Goal: Task Accomplishment & Management: Complete application form

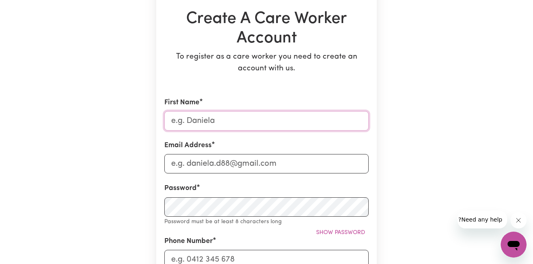
scroll to position [80, 0]
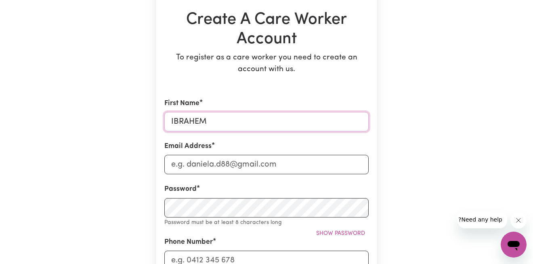
type input "IBRAHEM"
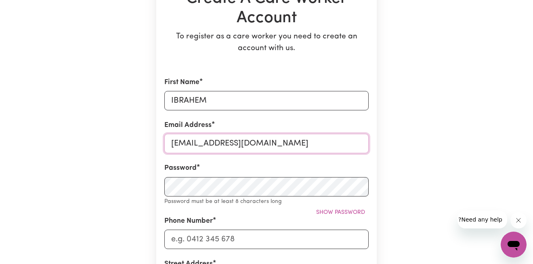
scroll to position [103, 0]
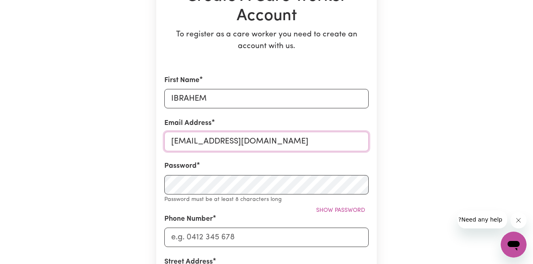
type input "[EMAIL_ADDRESS][DOMAIN_NAME]"
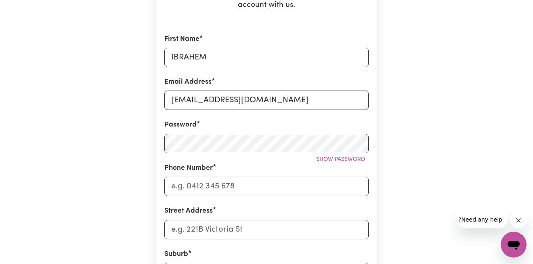
scroll to position [158, 0]
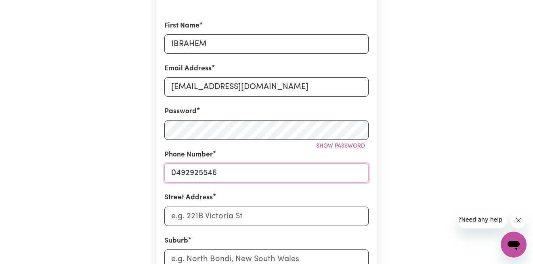
type input "0492925546"
click at [297, 195] on div "Street Address" at bounding box center [266, 208] width 204 height 33
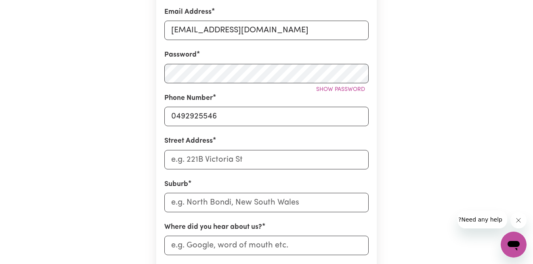
scroll to position [216, 0]
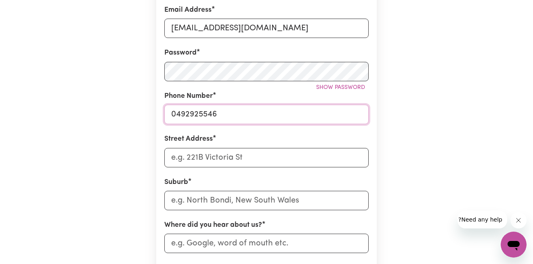
click at [214, 115] on input "0492925546" at bounding box center [266, 114] width 204 height 19
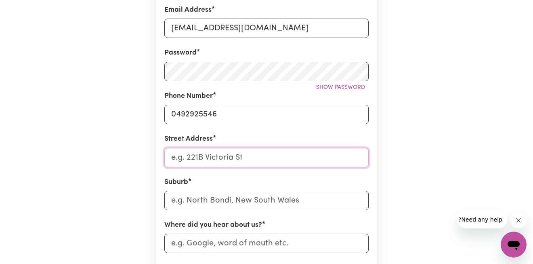
paste input "[STREET_ADDRESS][PERSON_NAME]"
click at [260, 156] on input "[STREET_ADDRESS][PERSON_NAME]" at bounding box center [266, 157] width 204 height 19
click at [275, 153] on input "[STREET_ADDRESS][PERSON_NAME]" at bounding box center [266, 157] width 204 height 19
paste input "ol"
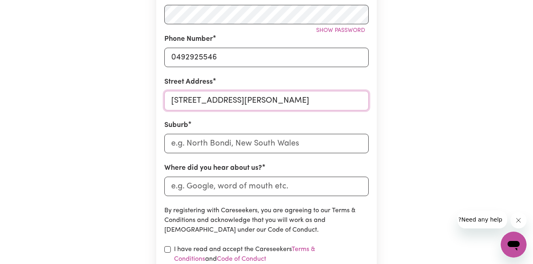
scroll to position [276, 0]
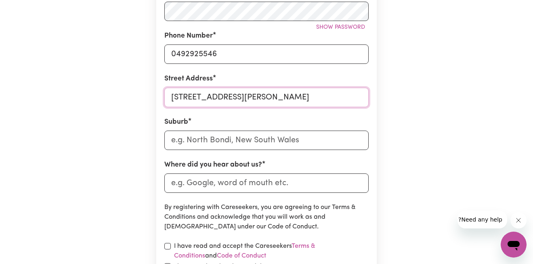
type input "[STREET_ADDRESS][PERSON_NAME]"
click at [249, 142] on input "text" at bounding box center [266, 139] width 204 height 19
paste input "Woolloongabba"
type input "Woolloongabba"
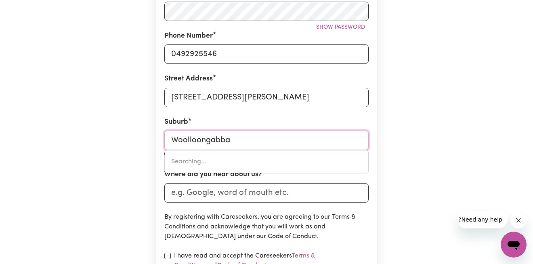
type input "Woolloongabba, [GEOGRAPHIC_DATA], 4102"
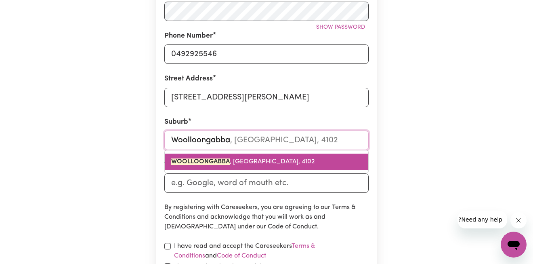
click at [232, 158] on span "WOOLLOONGABBA , [GEOGRAPHIC_DATA], 4102" at bounding box center [242, 161] width 143 height 6
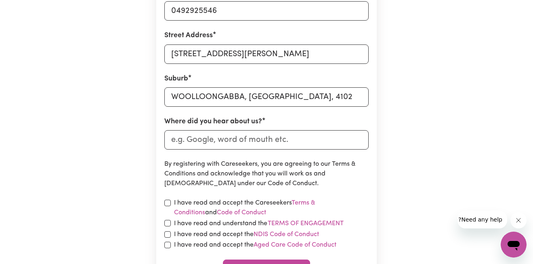
scroll to position [322, 0]
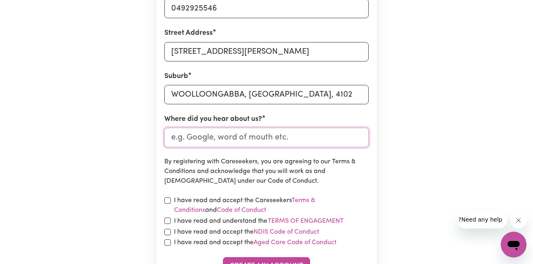
click at [199, 137] on input "Where did you hear about us?" at bounding box center [266, 137] width 204 height 19
click at [218, 142] on input "I" at bounding box center [266, 137] width 204 height 19
paste input "indeed"
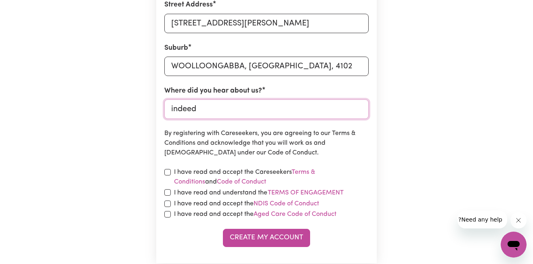
scroll to position [358, 0]
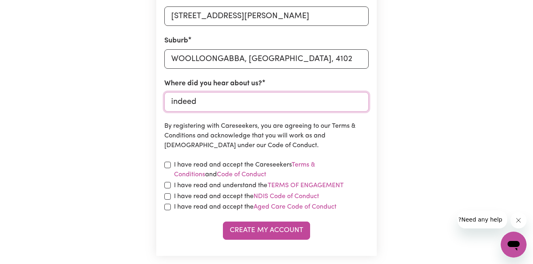
type input "indeed"
click at [165, 163] on input "checkbox" at bounding box center [167, 164] width 6 height 6
checkbox input "true"
click at [169, 180] on div "I have read and understand the Terms of Engagement" at bounding box center [266, 185] width 204 height 10
click at [167, 185] on input "checkbox" at bounding box center [167, 185] width 6 height 6
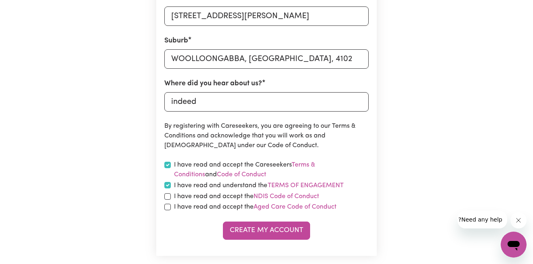
checkbox input "true"
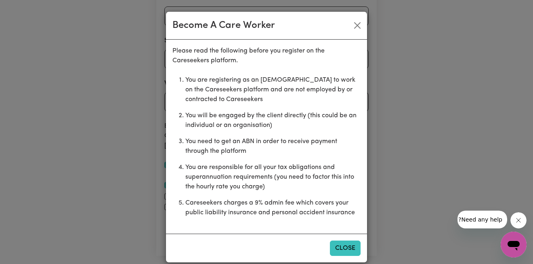
click at [338, 242] on button "Close" at bounding box center [345, 247] width 31 height 15
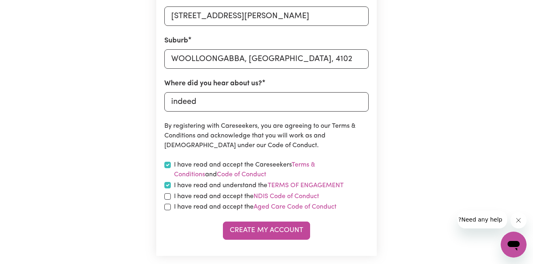
click at [167, 193] on input "checkbox" at bounding box center [167, 196] width 6 height 6
checkbox input "true"
click at [166, 207] on input "checkbox" at bounding box center [167, 206] width 6 height 6
checkbox input "true"
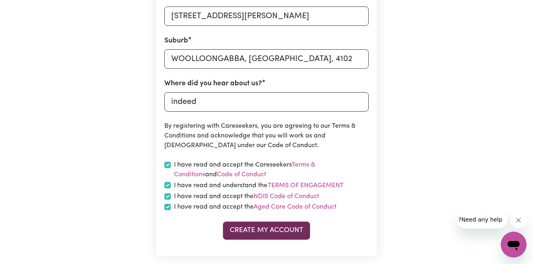
click at [256, 229] on button "Create My Account" at bounding box center [266, 230] width 87 height 18
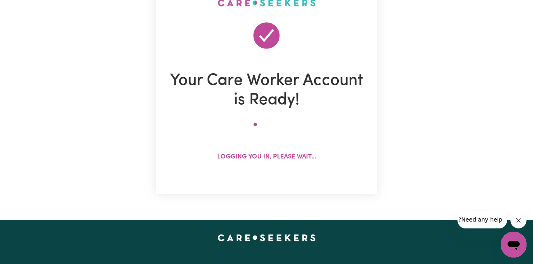
scroll to position [71, 0]
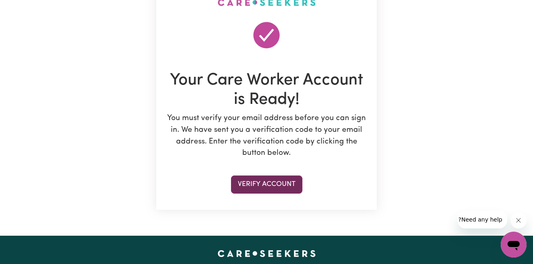
click at [266, 185] on button "Verify Account" at bounding box center [266, 184] width 71 height 18
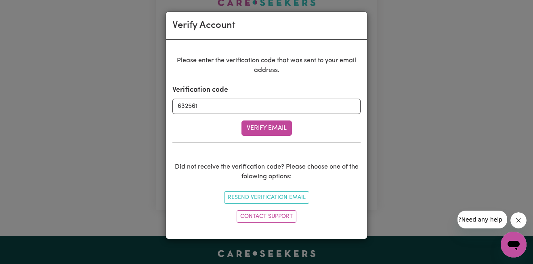
type input "632561"
click at [266, 128] on button "Verify Email" at bounding box center [266, 127] width 50 height 15
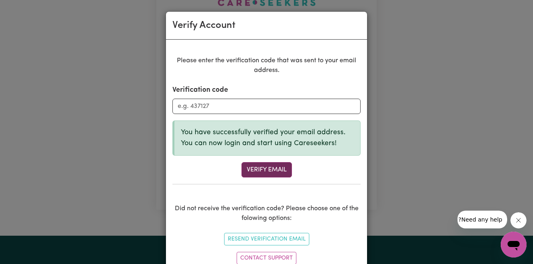
click at [261, 168] on button "Verify Email" at bounding box center [266, 169] width 50 height 15
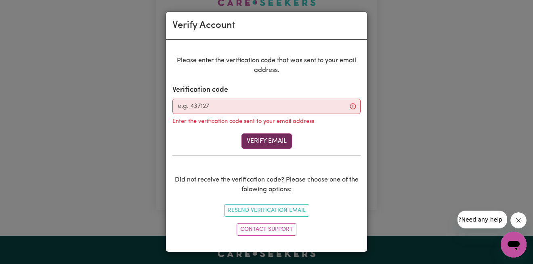
click at [260, 143] on button "Verify Email" at bounding box center [266, 140] width 50 height 15
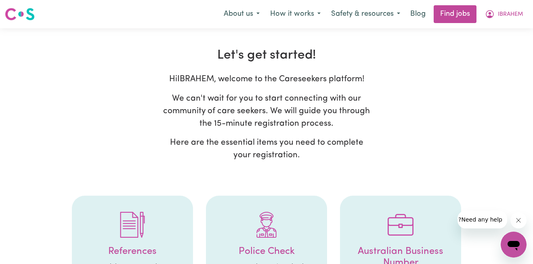
click at [121, 118] on div "Hi [PERSON_NAME] , welcome to the Careseekers platform! We can't wait for you t…" at bounding box center [266, 120] width 444 height 95
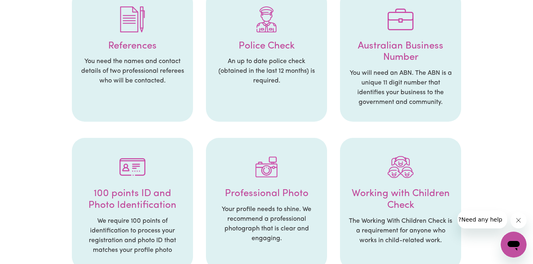
scroll to position [206, 0]
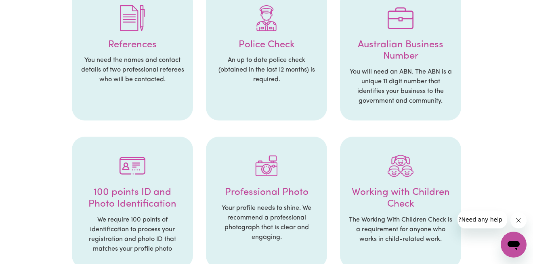
click at [406, 71] on p "You will need an ABN. The ABN is a unique 11 digit number that identifies your …" at bounding box center [400, 86] width 105 height 39
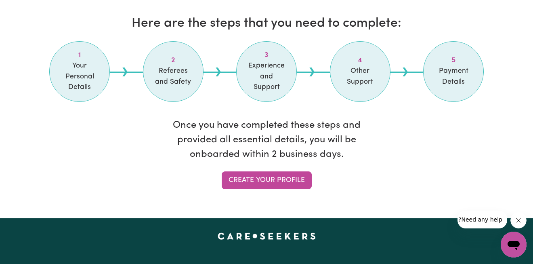
scroll to position [680, 0]
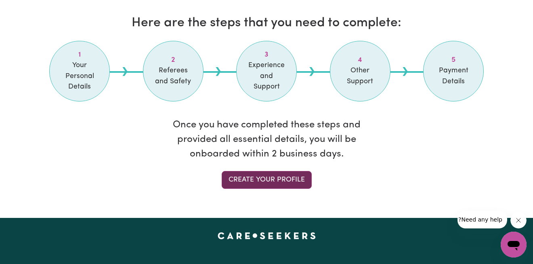
click at [243, 180] on link "Create your profile" at bounding box center [267, 180] width 90 height 18
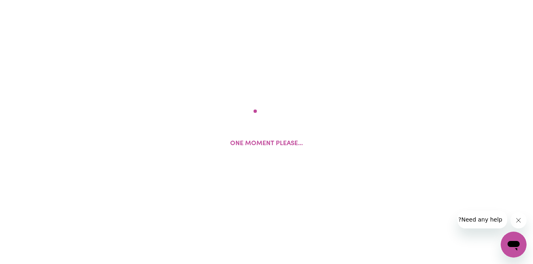
select select "Studying a healthcare related degree or qualification"
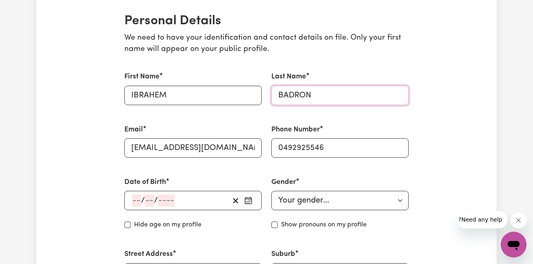
scroll to position [194, 0]
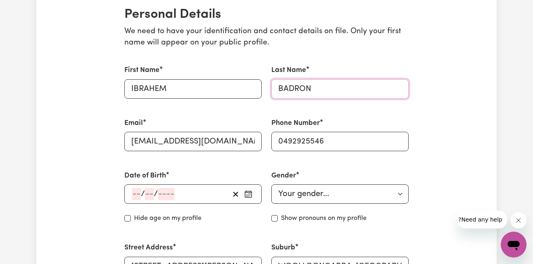
type input "BADRON"
click at [131, 200] on div "/ /" at bounding box center [192, 193] width 137 height 19
click at [133, 198] on div "/ /" at bounding box center [192, 193] width 137 height 19
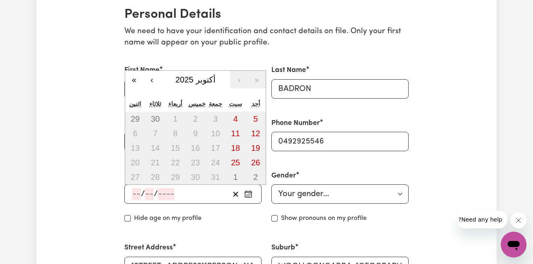
click at [136, 192] on input "number" at bounding box center [136, 194] width 9 height 12
type input "22"
click at [153, 188] on input "4" at bounding box center [151, 194] width 10 height 12
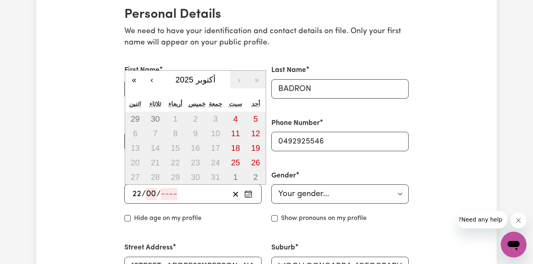
click at [148, 192] on input "00" at bounding box center [151, 194] width 11 height 12
type input "03"
click at [137, 191] on input "22" at bounding box center [137, 194] width 10 height 12
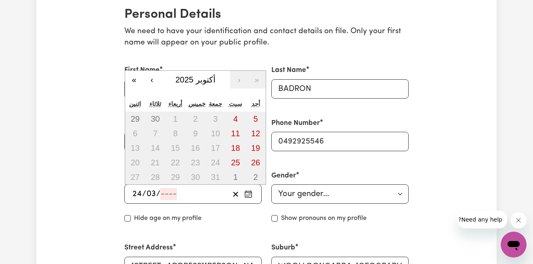
type input "24"
click at [164, 193] on input "number" at bounding box center [168, 194] width 17 height 12
type input "199"
type input "[DATE]"
type input "3"
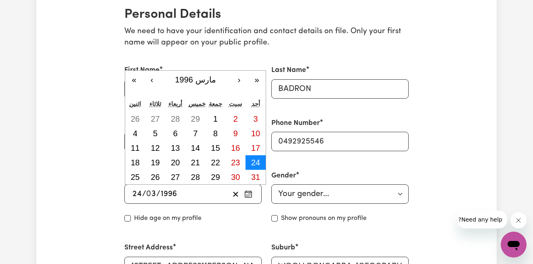
type input "1996"
click at [252, 161] on abbr "24" at bounding box center [255, 162] width 9 height 9
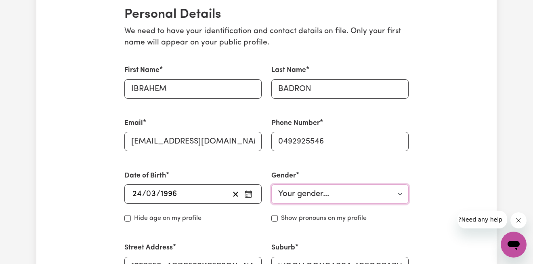
select select "[DEMOGRAPHIC_DATA]"
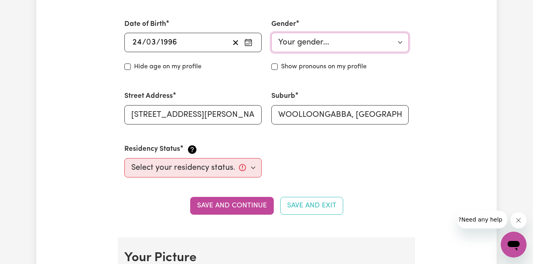
scroll to position [354, 0]
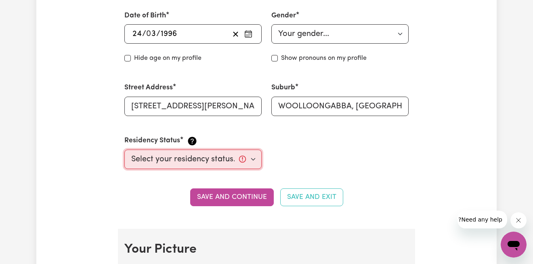
select select "[DEMOGRAPHIC_DATA] Work Visa"
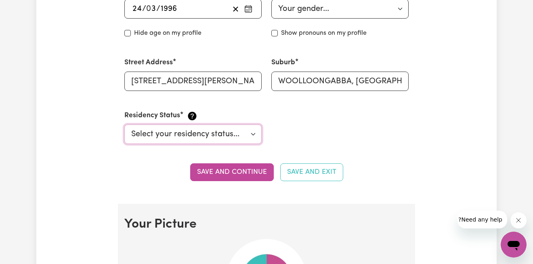
scroll to position [386, 0]
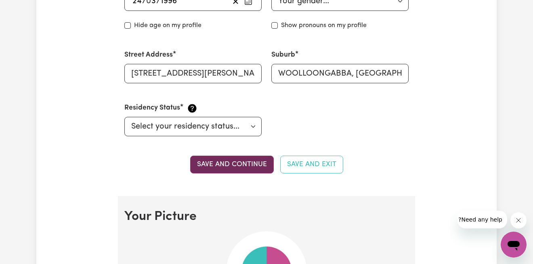
click at [253, 161] on button "Save and continue" at bounding box center [232, 164] width 84 height 18
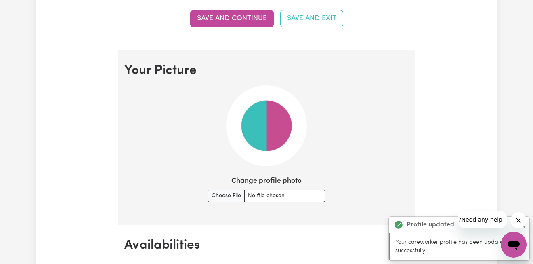
scroll to position [579, 0]
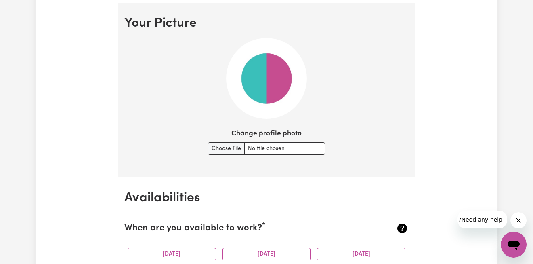
click at [227, 145] on input "Change profile photo" at bounding box center [266, 148] width 117 height 13
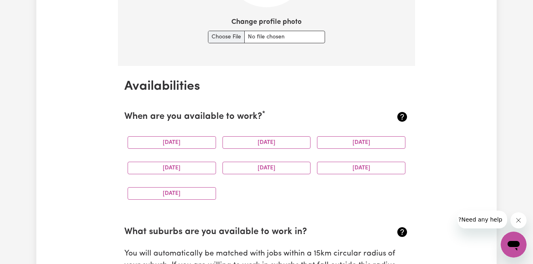
scroll to position [692, 0]
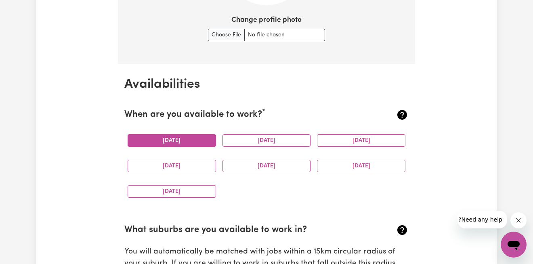
click at [187, 141] on button "[DATE]" at bounding box center [172, 140] width 88 height 13
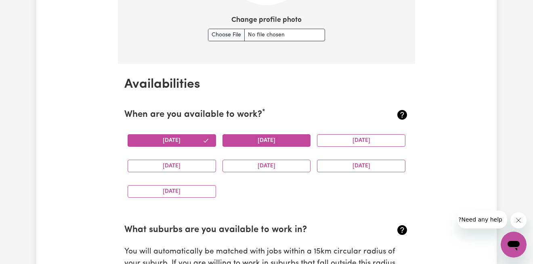
click at [252, 139] on button "[DATE]" at bounding box center [266, 140] width 88 height 13
click at [339, 134] on button "[DATE]" at bounding box center [361, 140] width 88 height 13
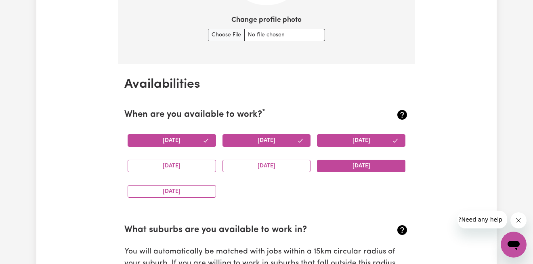
click at [346, 161] on button "[DATE]" at bounding box center [361, 165] width 88 height 13
click at [280, 163] on button "[DATE]" at bounding box center [266, 165] width 88 height 13
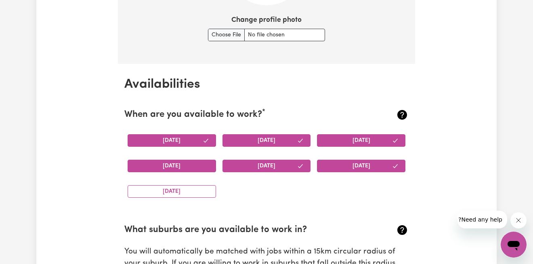
click at [196, 165] on button "[DATE]" at bounding box center [172, 165] width 88 height 13
click at [194, 179] on div "[DATE]" at bounding box center [171, 190] width 95 height 25
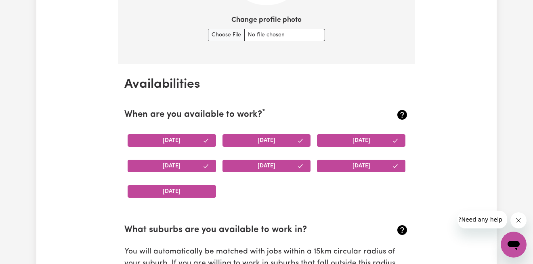
click at [194, 185] on button "[DATE]" at bounding box center [172, 191] width 88 height 13
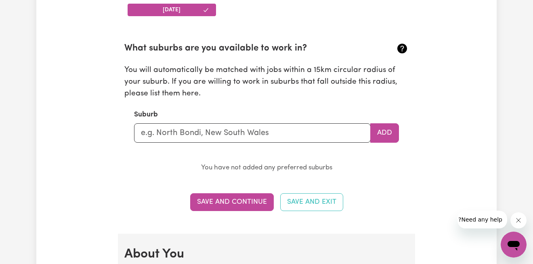
scroll to position [874, 0]
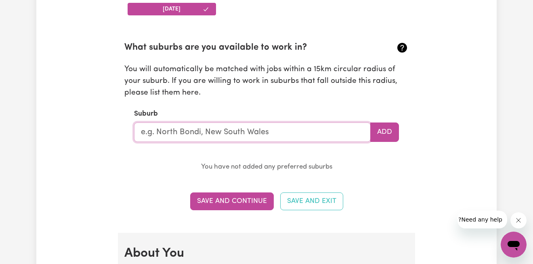
click at [234, 130] on input "text" at bounding box center [252, 131] width 236 height 19
paste input "Woolloongabba"
type input "Woolloongabba"
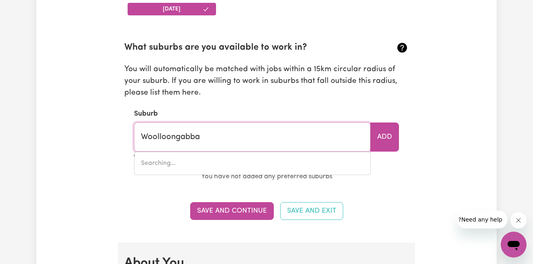
type input "Woolloongabba, [GEOGRAPHIC_DATA], 4102"
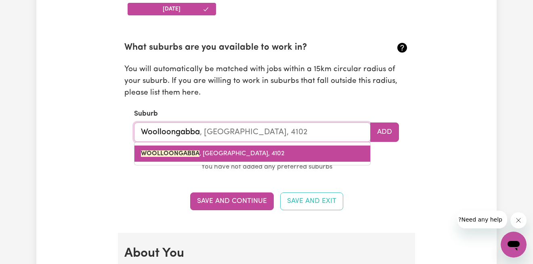
click at [248, 150] on span "WOOLLOONGABBA , [GEOGRAPHIC_DATA], 4102" at bounding box center [212, 153] width 143 height 6
type input "WOOLLOONGABBA, [GEOGRAPHIC_DATA], 4102"
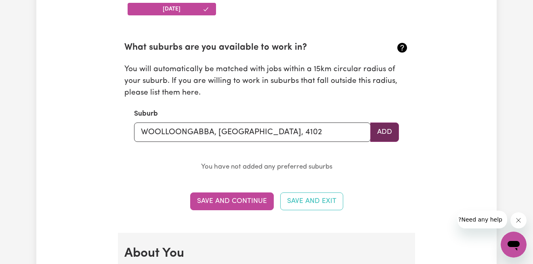
click at [385, 132] on button "Add" at bounding box center [384, 131] width 29 height 19
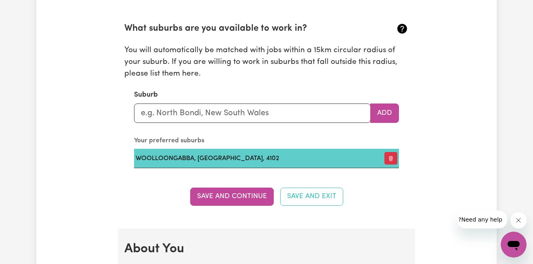
scroll to position [893, 0]
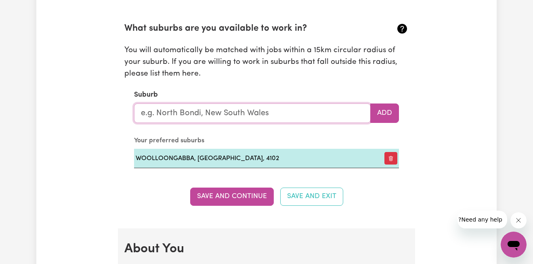
click at [199, 113] on input "text" at bounding box center [252, 112] width 236 height 19
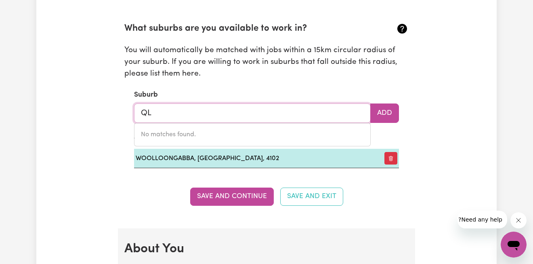
type input "Q"
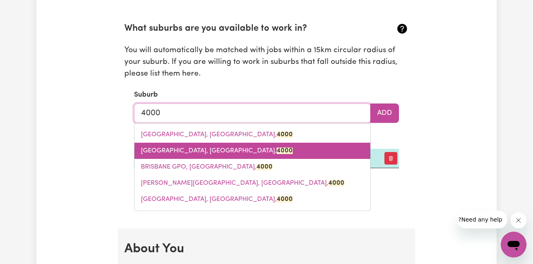
click at [276, 147] on mark "4000" at bounding box center [284, 150] width 16 height 6
type input "[GEOGRAPHIC_DATA], [GEOGRAPHIC_DATA], 4000"
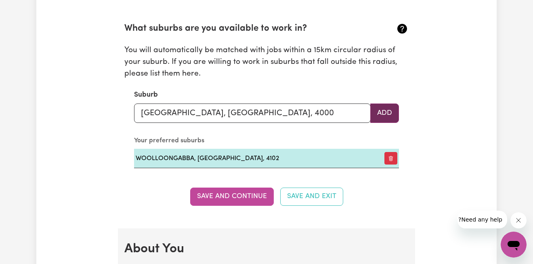
click at [398, 106] on button "Add" at bounding box center [384, 112] width 29 height 19
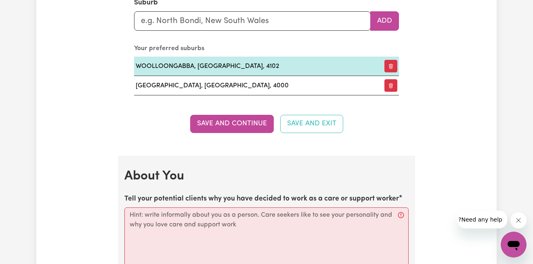
scroll to position [990, 0]
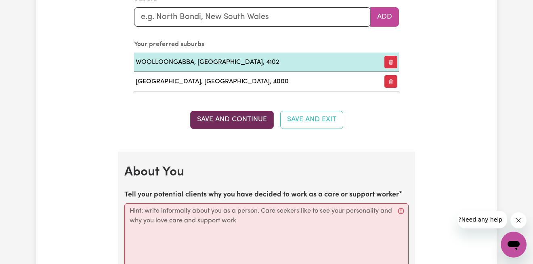
click at [242, 119] on button "Save and Continue" at bounding box center [232, 120] width 84 height 18
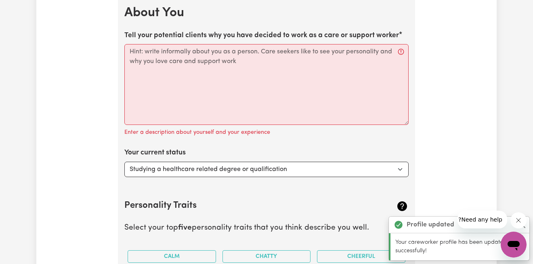
scroll to position [1149, 0]
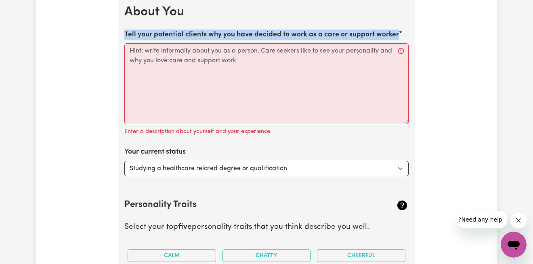
drag, startPoint x: 124, startPoint y: 28, endPoint x: 405, endPoint y: 33, distance: 280.5
click at [405, 33] on div "Tell your potential clients why you have decided to work as a care or support w…" at bounding box center [266, 82] width 284 height 107
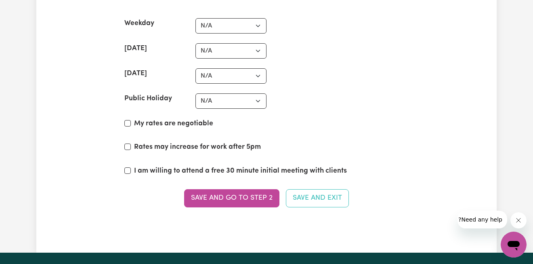
scroll to position [1988, 0]
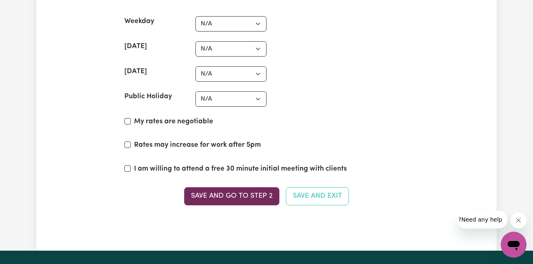
click at [245, 193] on button "Save and go to Step 2" at bounding box center [231, 196] width 95 height 18
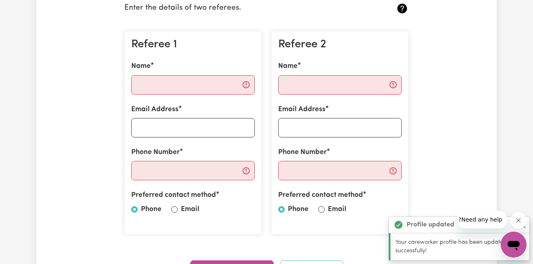
scroll to position [216, 0]
